Goal: Task Accomplishment & Management: Use online tool/utility

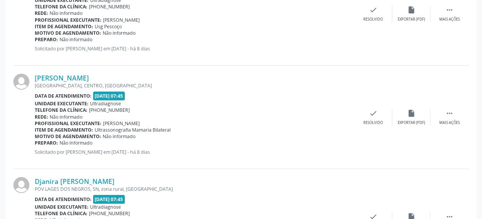
scroll to position [384, 0]
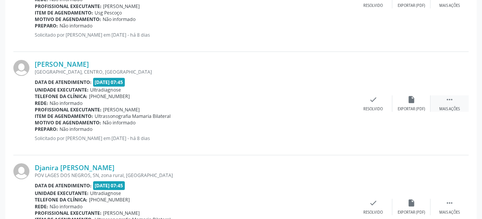
click at [451, 102] on icon "" at bounding box center [450, 99] width 8 height 8
click at [411, 97] on icon "alarm_off" at bounding box center [412, 99] width 8 height 8
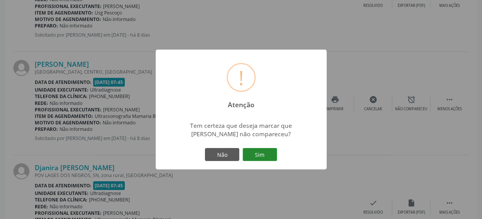
click at [259, 156] on button "Sim" at bounding box center [260, 154] width 34 height 13
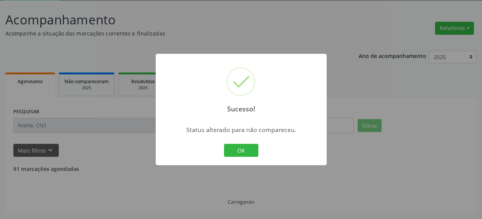
scroll to position [42, 0]
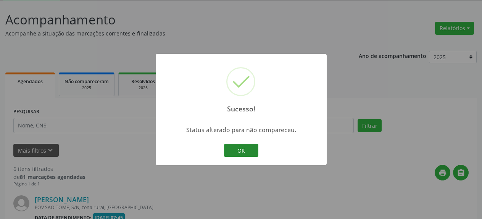
click at [244, 151] on button "OK" at bounding box center [241, 150] width 34 height 13
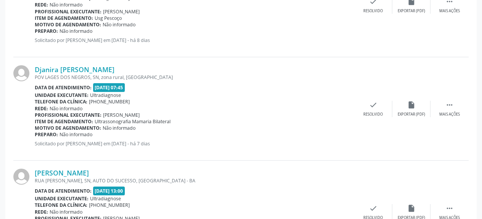
scroll to position [392, 0]
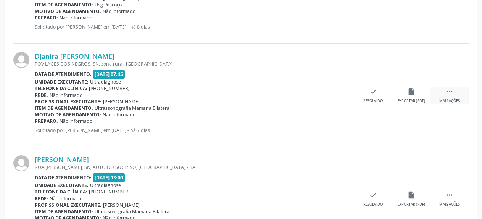
click at [454, 98] on div " Mais ações" at bounding box center [450, 95] width 38 height 16
click at [409, 94] on icon "alarm_off" at bounding box center [412, 91] width 8 height 8
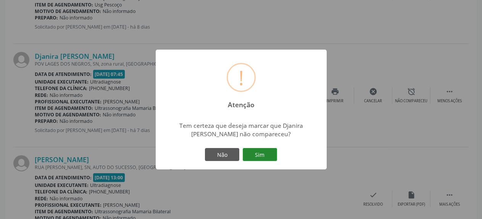
click at [264, 155] on button "Sim" at bounding box center [260, 154] width 34 height 13
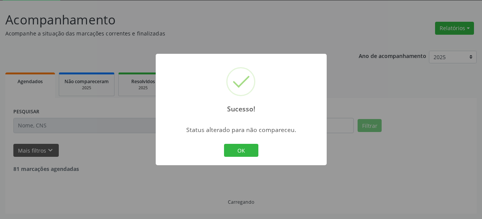
scroll to position [42, 0]
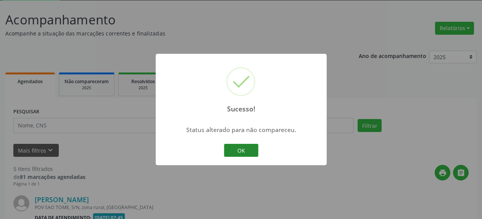
click at [246, 151] on button "OK" at bounding box center [241, 150] width 34 height 13
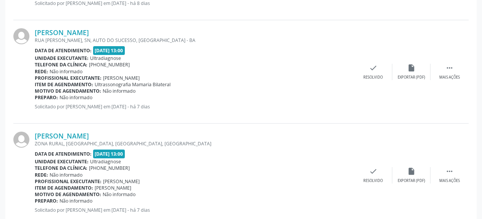
scroll to position [431, 0]
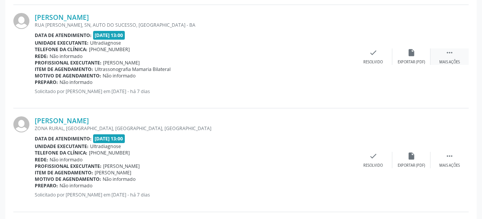
click at [453, 52] on icon "" at bounding box center [450, 53] width 8 height 8
click at [414, 54] on icon "alarm_off" at bounding box center [412, 53] width 8 height 8
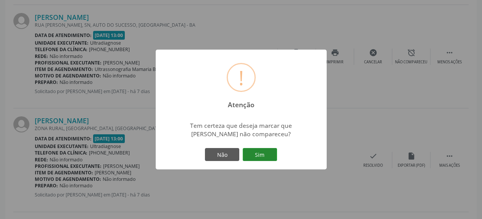
click at [257, 153] on button "Sim" at bounding box center [260, 154] width 34 height 13
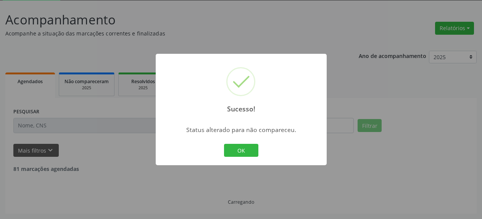
scroll to position [42, 0]
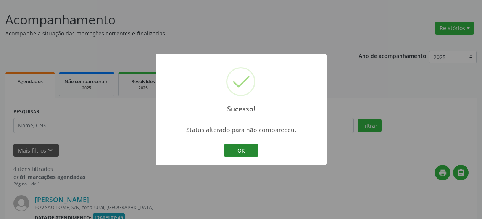
click at [235, 147] on button "OK" at bounding box center [241, 150] width 34 height 13
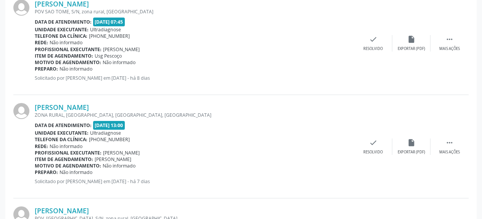
scroll to position [353, 0]
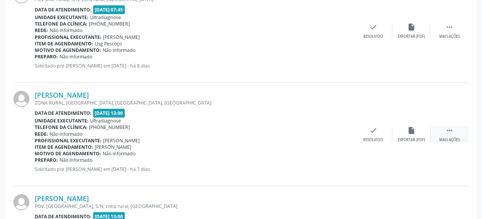
click at [445, 134] on div " Mais ações" at bounding box center [450, 134] width 38 height 16
click at [410, 131] on icon "alarm_off" at bounding box center [412, 130] width 8 height 8
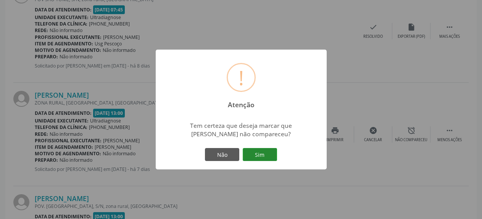
click at [256, 155] on button "Sim" at bounding box center [260, 154] width 34 height 13
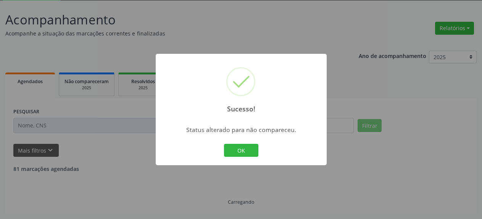
scroll to position [42, 0]
click at [240, 147] on button "OK" at bounding box center [241, 150] width 34 height 13
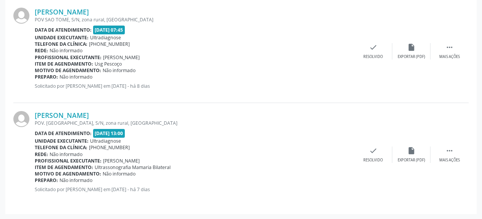
scroll to position [333, 0]
click at [445, 154] on div " Mais ações" at bounding box center [450, 154] width 38 height 16
click at [411, 153] on icon "alarm_off" at bounding box center [412, 150] width 8 height 8
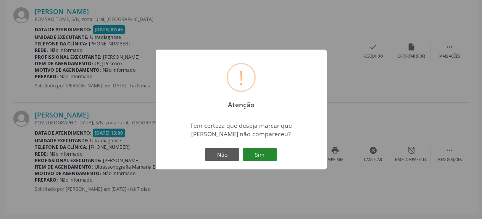
click at [264, 160] on button "Sim" at bounding box center [260, 154] width 34 height 13
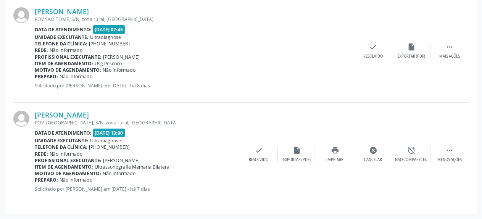
scroll to position [42, 0]
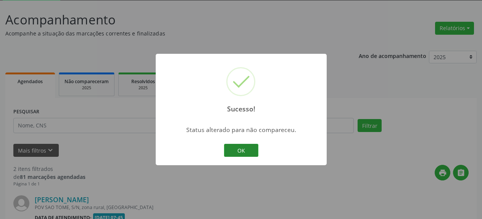
click at [235, 154] on button "OK" at bounding box center [241, 150] width 34 height 13
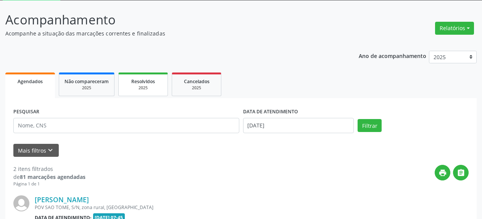
click at [134, 87] on div "2025" at bounding box center [143, 88] width 38 height 6
select select "7"
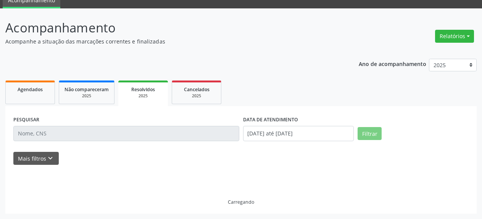
scroll to position [34, 0]
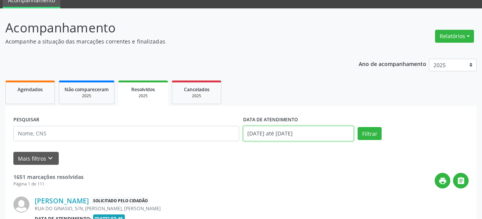
click at [260, 133] on input "[DATE] até [DATE]" at bounding box center [298, 133] width 111 height 15
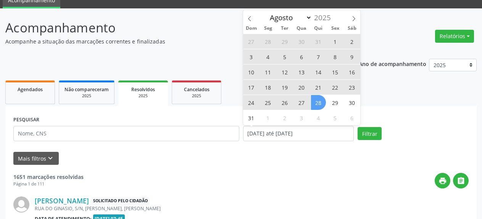
click at [299, 103] on span "27" at bounding box center [301, 102] width 15 height 15
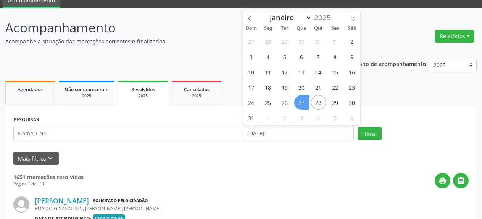
click at [299, 103] on span "27" at bounding box center [301, 102] width 15 height 15
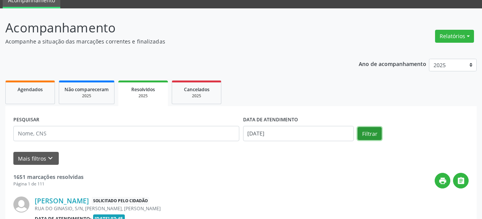
click at [367, 135] on button "Filtrar" at bounding box center [370, 133] width 24 height 13
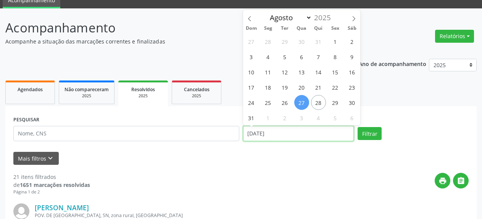
click at [257, 133] on input "[DATE]" at bounding box center [298, 133] width 111 height 15
click at [335, 42] on span "1" at bounding box center [335, 41] width 15 height 15
type input "[DATE]"
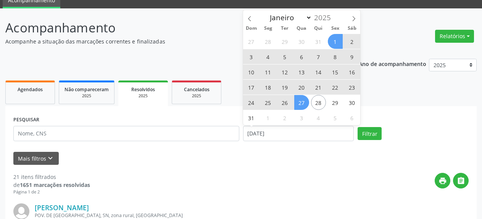
click at [301, 104] on span "27" at bounding box center [301, 102] width 15 height 15
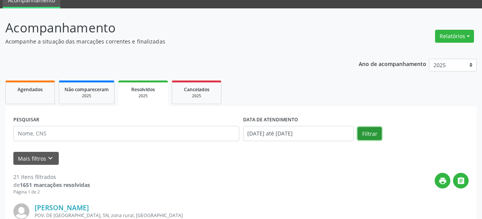
click at [370, 136] on button "Filtrar" at bounding box center [370, 133] width 24 height 13
click at [21, 96] on link "Agendados" at bounding box center [30, 93] width 50 height 24
select select "7"
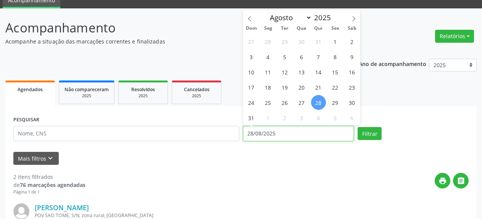
click at [289, 137] on input "28/08/2025" at bounding box center [298, 133] width 111 height 15
click at [335, 103] on span "29" at bounding box center [335, 102] width 15 height 15
type input "29/08/2025"
click at [335, 103] on span "29" at bounding box center [335, 102] width 15 height 15
select select "7"
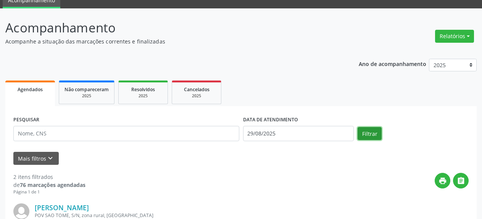
click at [375, 131] on button "Filtrar" at bounding box center [370, 133] width 24 height 13
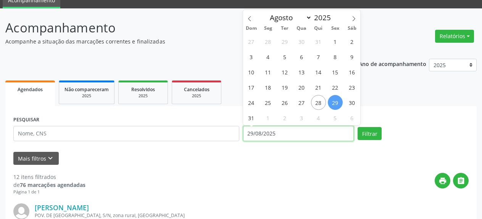
click at [255, 132] on input "29/08/2025" at bounding box center [298, 133] width 111 height 15
click at [199, 176] on div "print " at bounding box center [277, 184] width 383 height 23
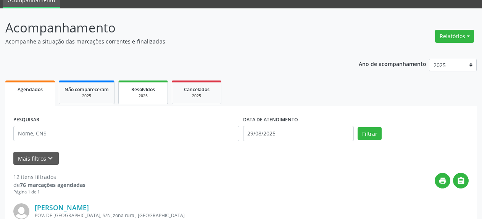
click at [134, 97] on div "2025" at bounding box center [143, 96] width 38 height 6
select select "7"
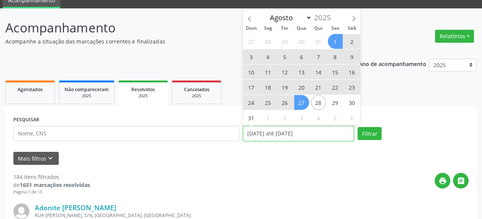
click at [273, 137] on input "[DATE] até [DATE]" at bounding box center [298, 133] width 111 height 15
click at [301, 103] on span "27" at bounding box center [301, 102] width 15 height 15
type input "[DATE]"
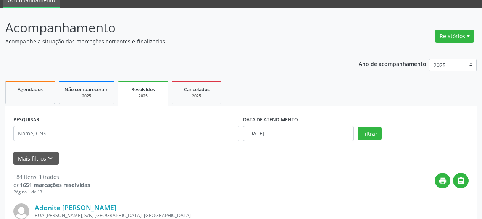
click at [301, 103] on ul "Agendados Não compareceram 2025 Resolvidos 2025 Cancelados 2025" at bounding box center [241, 92] width 472 height 27
click at [372, 128] on button "Filtrar" at bounding box center [370, 133] width 24 height 13
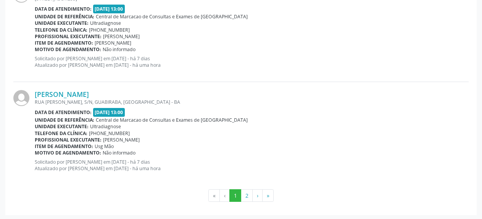
scroll to position [1598, 0]
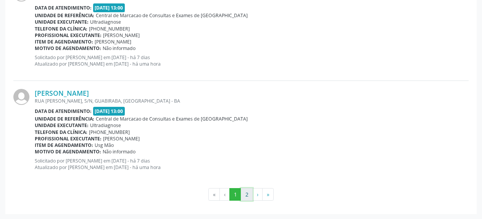
click at [243, 196] on button "2" at bounding box center [247, 194] width 12 height 13
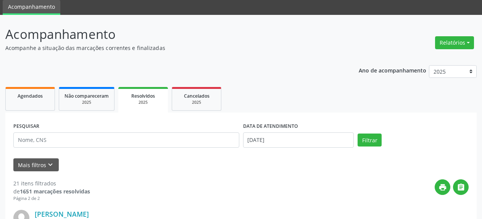
scroll to position [16, 0]
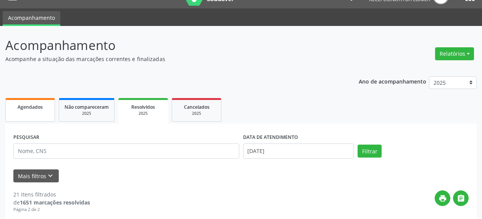
click at [23, 110] on span "Agendados" at bounding box center [30, 107] width 25 height 6
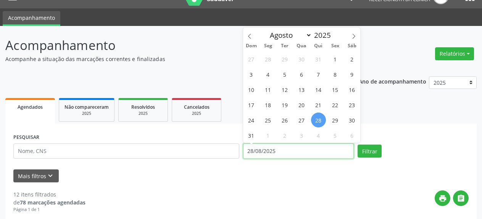
click at [284, 156] on input "28/08/2025" at bounding box center [298, 151] width 111 height 15
click at [299, 121] on span "27" at bounding box center [301, 120] width 15 height 15
type input "[DATE]"
click at [299, 121] on span "27" at bounding box center [301, 120] width 15 height 15
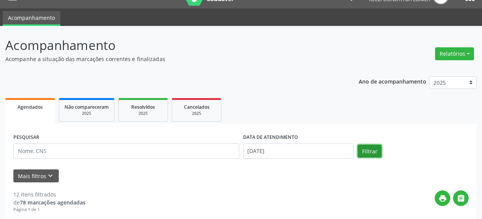
click at [369, 154] on button "Filtrar" at bounding box center [370, 151] width 24 height 13
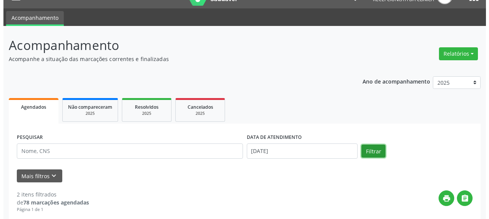
scroll to position [133, 0]
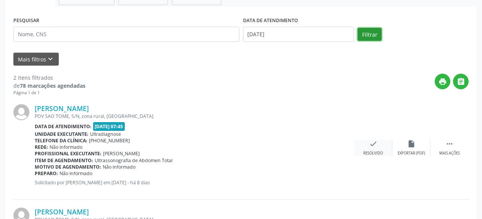
click at [373, 145] on icon "check" at bounding box center [373, 144] width 8 height 8
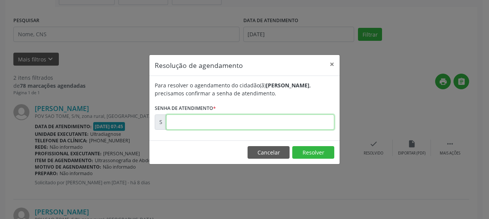
click at [261, 126] on input "text" at bounding box center [250, 122] width 168 height 15
type input "00172757"
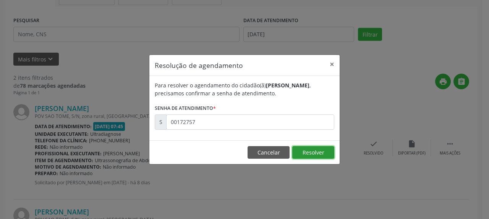
click at [307, 155] on button "Resolver" at bounding box center [313, 152] width 42 height 13
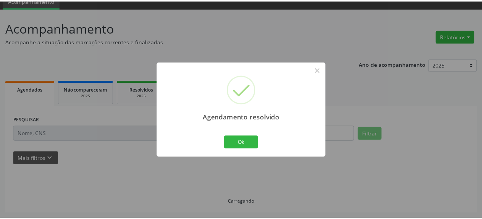
scroll to position [34, 0]
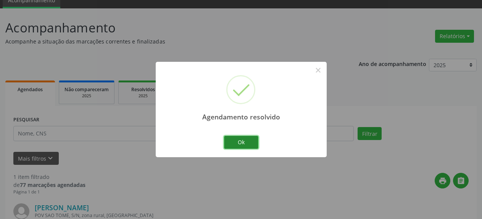
click at [247, 144] on button "Ok" at bounding box center [241, 142] width 34 height 13
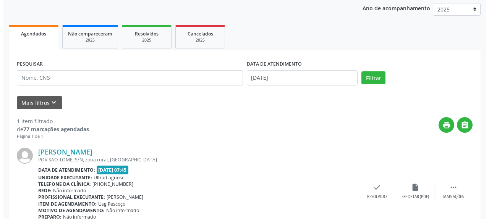
scroll to position [126, 0]
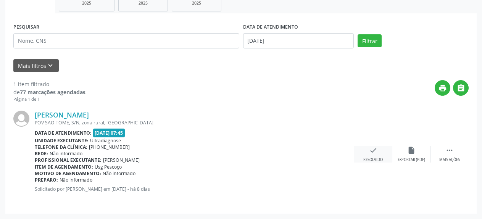
click at [375, 154] on icon "check" at bounding box center [373, 150] width 8 height 8
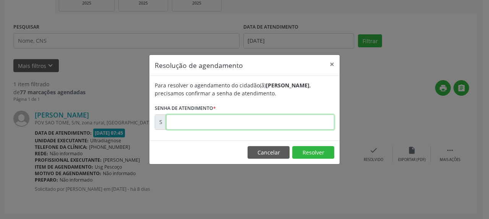
click at [258, 123] on input "text" at bounding box center [250, 122] width 168 height 15
drag, startPoint x: 171, startPoint y: 122, endPoint x: 230, endPoint y: 123, distance: 58.4
click at [230, 123] on input "00000000" at bounding box center [250, 122] width 168 height 15
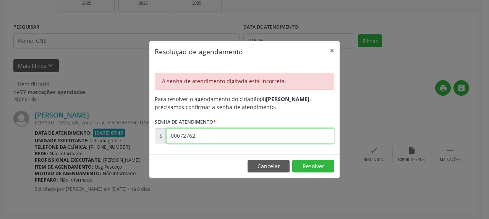
drag, startPoint x: 169, startPoint y: 136, endPoint x: 225, endPoint y: 130, distance: 56.4
click at [225, 130] on input "00072762" at bounding box center [250, 135] width 168 height 15
type input "00172762"
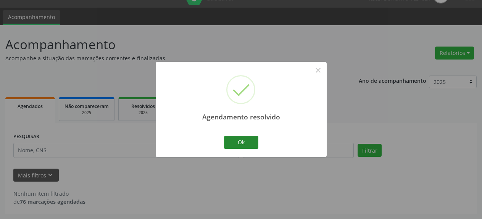
scroll to position [17, 0]
click at [241, 144] on button "Ok" at bounding box center [241, 142] width 34 height 13
